Goal: Information Seeking & Learning: Find specific fact

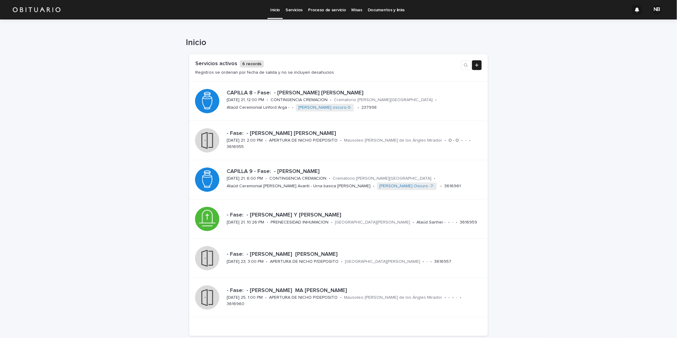
click at [292, 14] on link "Servicios" at bounding box center [294, 9] width 23 height 19
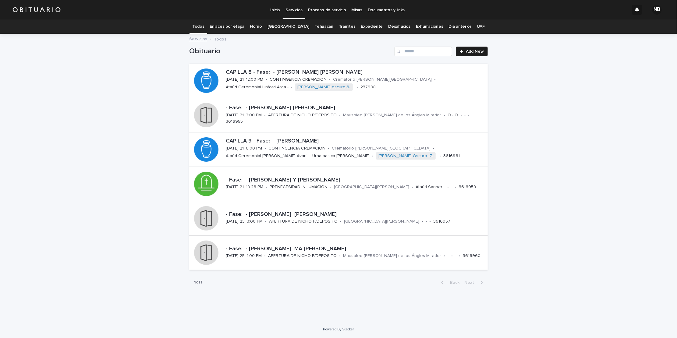
click at [362, 26] on link "Expediente" at bounding box center [372, 26] width 22 height 14
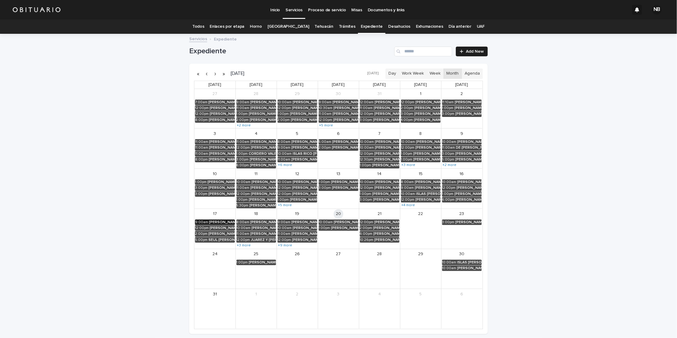
click at [217, 223] on div "[PERSON_NAME]" at bounding box center [222, 222] width 26 height 4
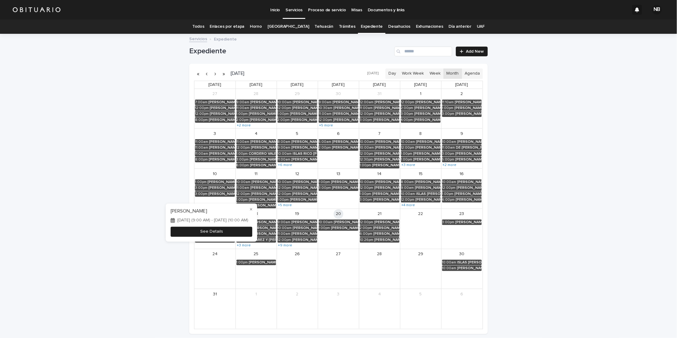
click at [213, 231] on button "See Details" at bounding box center [212, 232] width 82 height 10
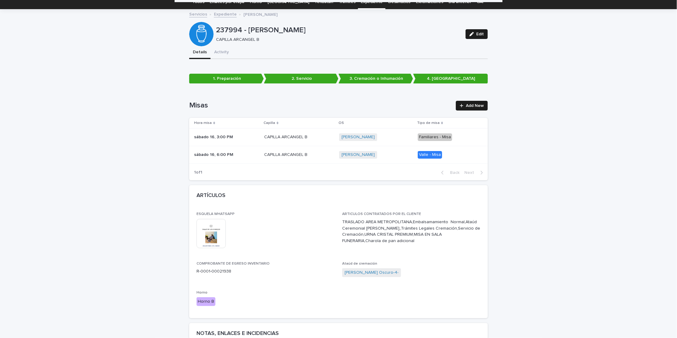
scroll to position [24, 0]
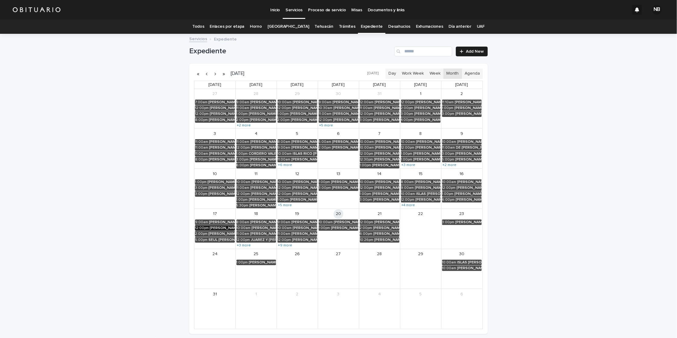
click at [210, 228] on div "[PERSON_NAME][US_STATE]" at bounding box center [222, 228] width 25 height 4
click at [200, 237] on button "See Details" at bounding box center [212, 238] width 82 height 10
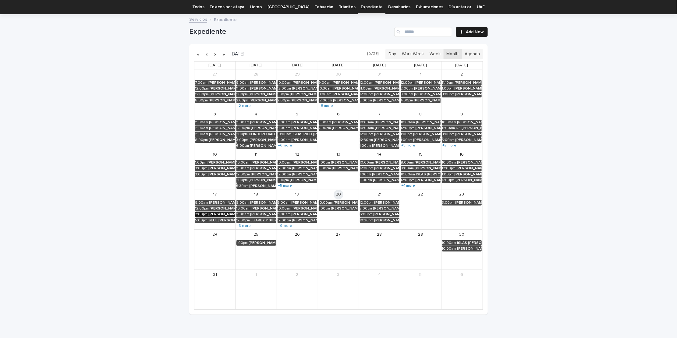
click at [210, 213] on div "[PERSON_NAME]" at bounding box center [221, 214] width 27 height 4
click at [201, 222] on button "See Details" at bounding box center [212, 224] width 82 height 10
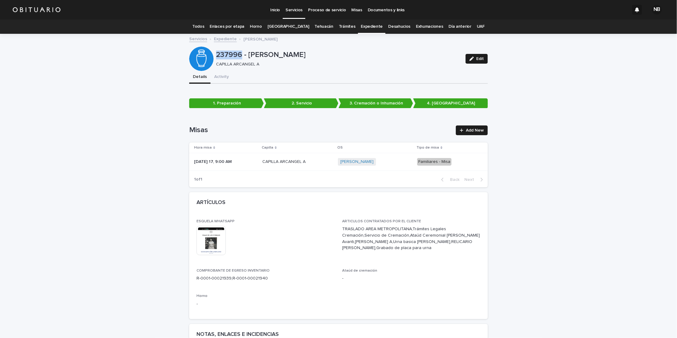
drag, startPoint x: 239, startPoint y: 57, endPoint x: 211, endPoint y: 52, distance: 28.4
click at [211, 52] on div "237996 - [PERSON_NAME] [PERSON_NAME] A Edit" at bounding box center [338, 59] width 299 height 24
copy div "237996"
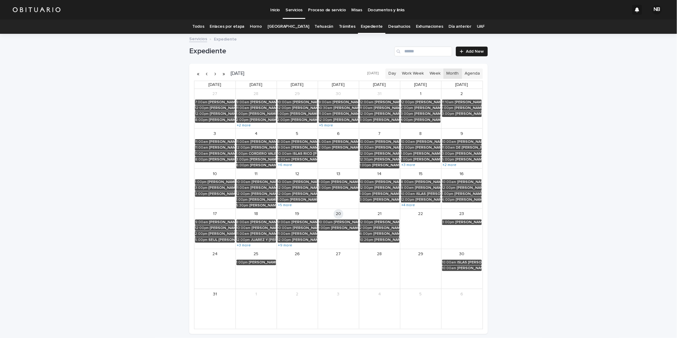
scroll to position [19, 0]
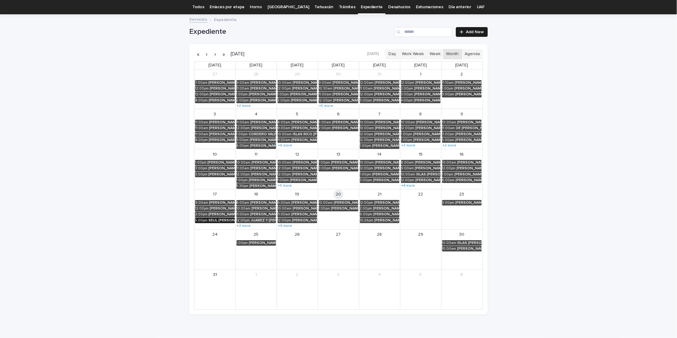
click at [211, 220] on div "SEUL [PERSON_NAME]" at bounding box center [221, 220] width 27 height 4
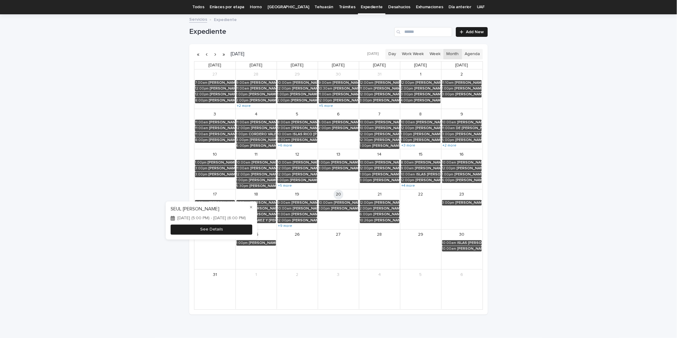
click at [203, 228] on button "See Details" at bounding box center [212, 230] width 82 height 10
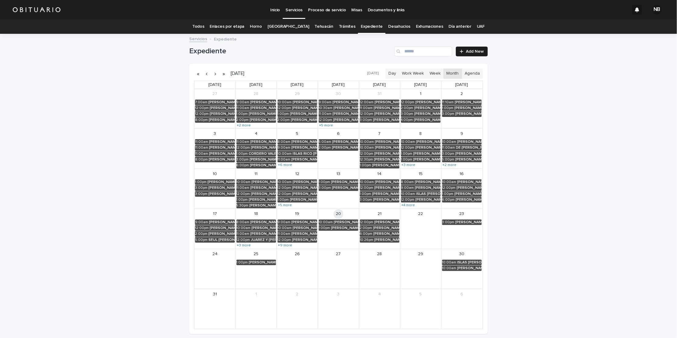
scroll to position [19, 0]
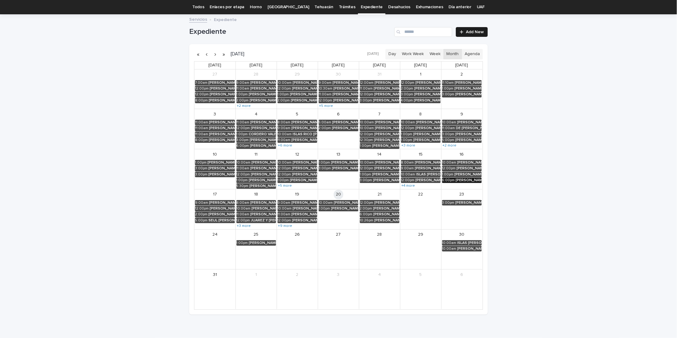
click at [457, 179] on div "[PERSON_NAME] [PERSON_NAME]" at bounding box center [469, 180] width 26 height 4
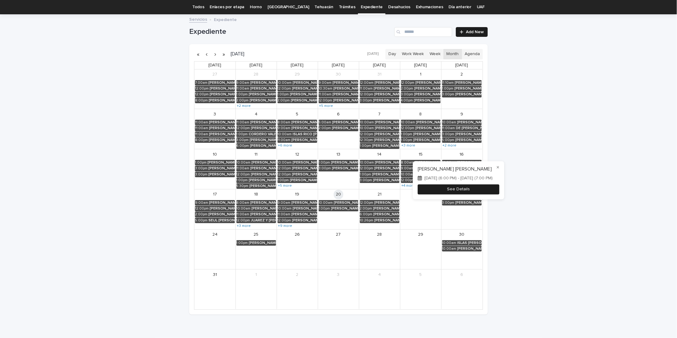
click at [453, 189] on button "See Details" at bounding box center [459, 189] width 82 height 10
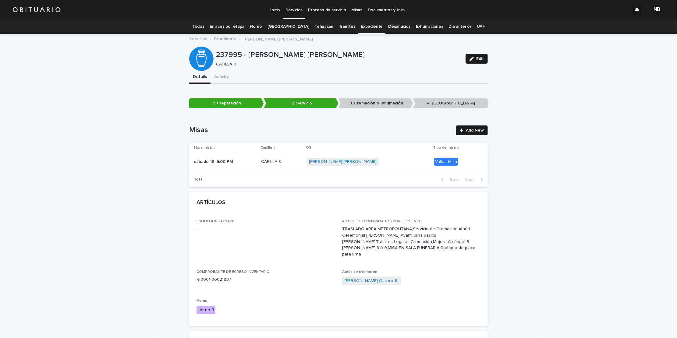
click at [362, 27] on link "Expediente" at bounding box center [372, 26] width 22 height 14
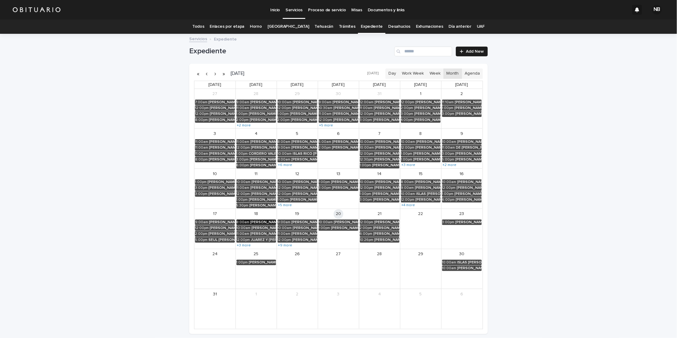
click at [251, 221] on div "[PERSON_NAME] [PERSON_NAME]" at bounding box center [263, 222] width 26 height 4
click at [247, 233] on button "See Details" at bounding box center [253, 232] width 82 height 10
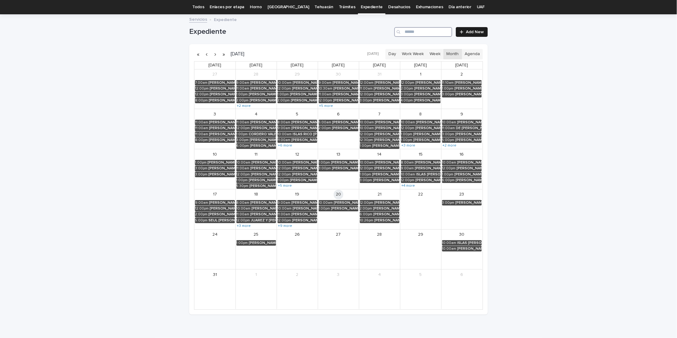
click at [409, 31] on input "Search" at bounding box center [423, 32] width 58 height 10
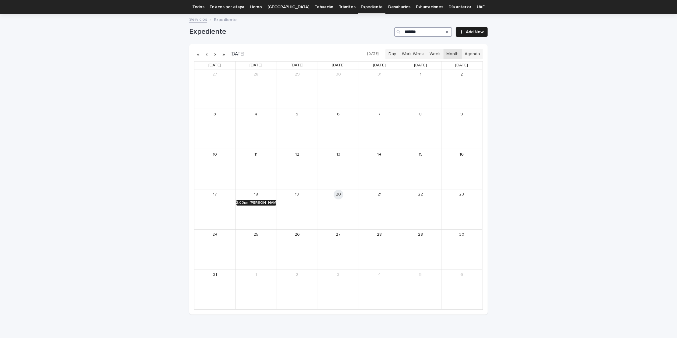
click at [250, 202] on div "[PERSON_NAME] [PERSON_NAME]" at bounding box center [263, 203] width 26 height 4
type input "*******"
click at [245, 211] on button "See Details" at bounding box center [253, 212] width 82 height 10
